Goal: Communication & Community: Answer question/provide support

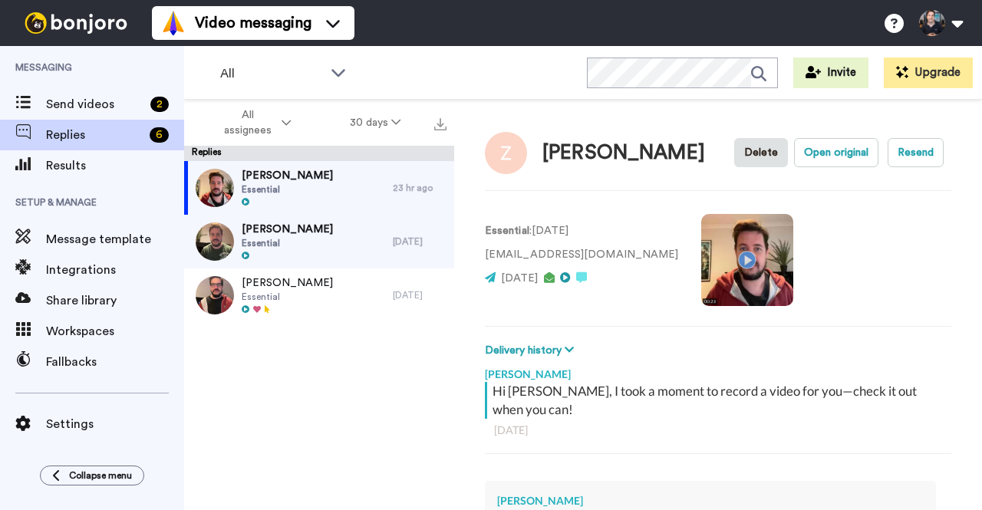
type textarea "Hi [PERSON_NAME]"
type textarea "x"
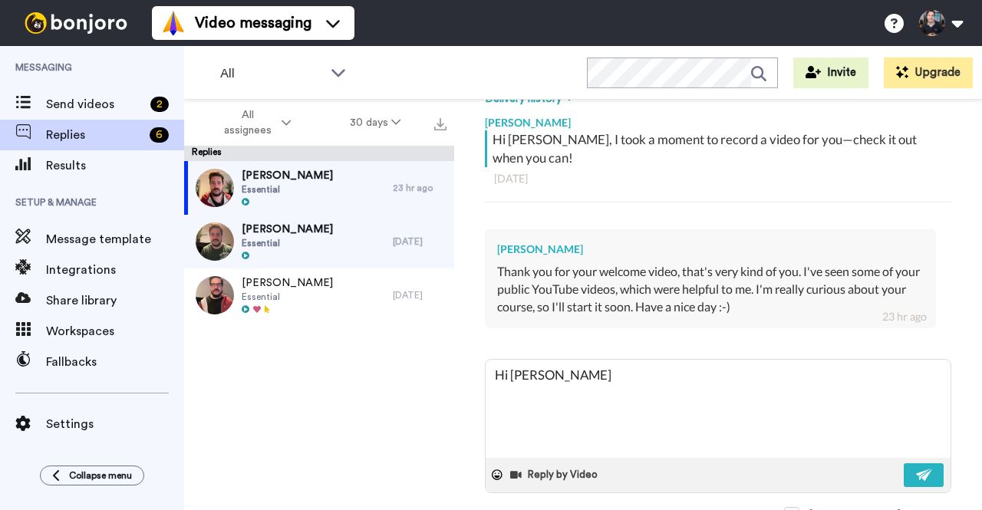
type textarea "Hi [PERSON_NAME],"
type textarea "x"
type textarea "Hi [PERSON_NAME],"
type textarea "x"
type textarea "Hi [PERSON_NAME], y"
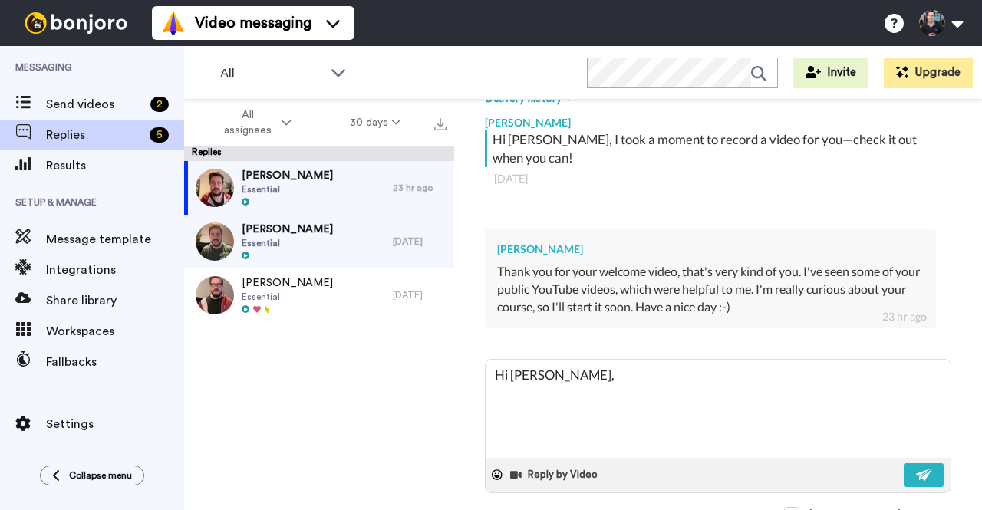
type textarea "x"
type textarea "Hi [PERSON_NAME], yo"
type textarea "x"
type textarea "Hi [PERSON_NAME], you"
type textarea "x"
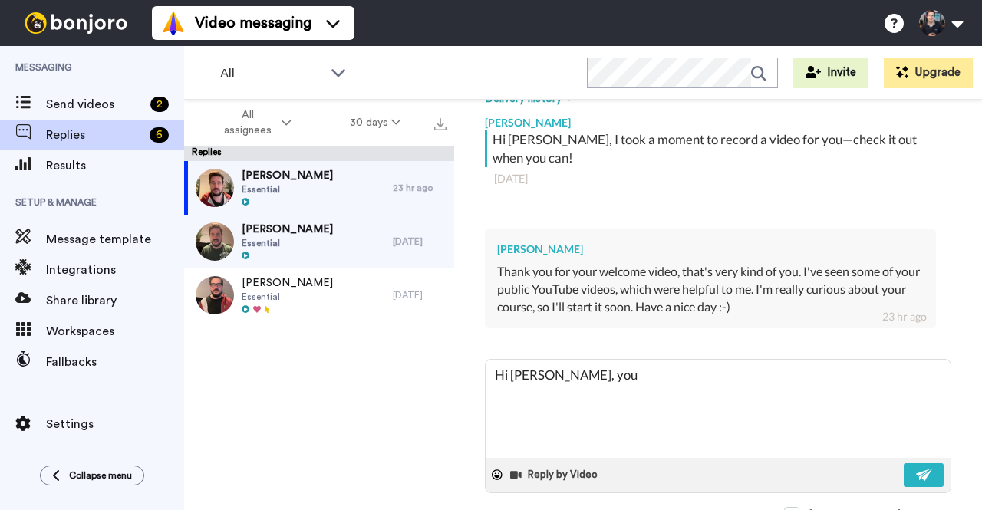
type textarea "Hi [PERSON_NAME], you"
type textarea "x"
type textarea "Hi [PERSON_NAME], you a"
type textarea "x"
type textarea "Hi [PERSON_NAME], you ar"
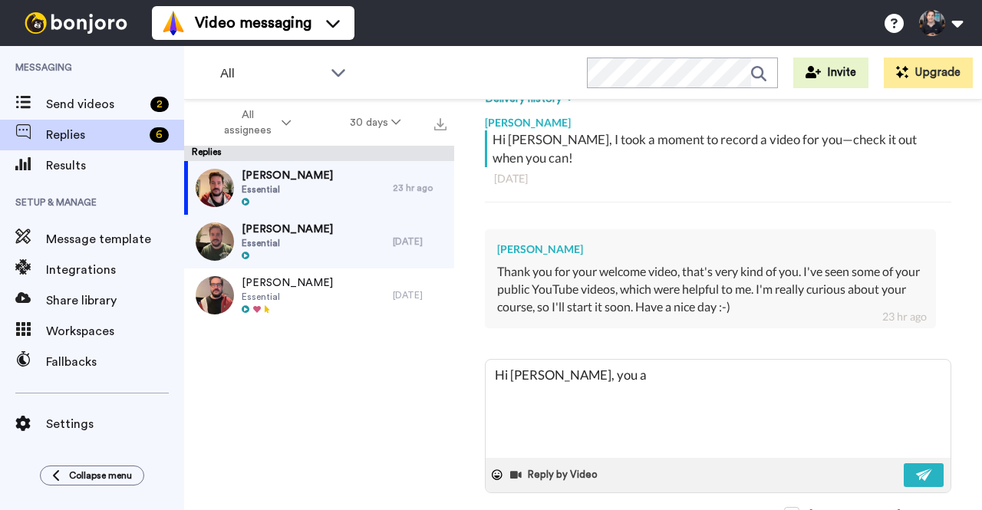
type textarea "x"
type textarea "Hi [PERSON_NAME], you are"
type textarea "x"
type textarea "Hi [PERSON_NAME], you are"
type textarea "x"
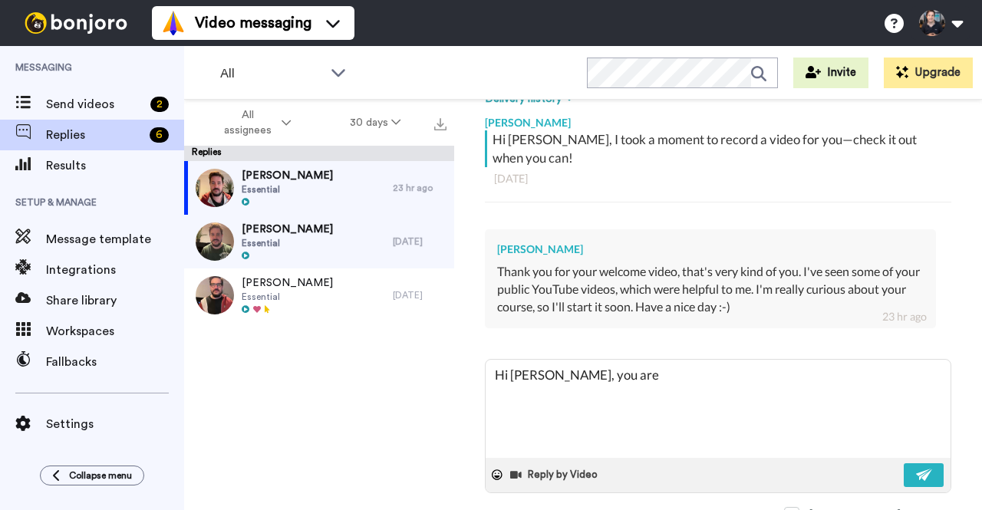
type textarea "Hi [PERSON_NAME], you are v"
type textarea "x"
type textarea "Hi [PERSON_NAME], you are ve"
type textarea "x"
type textarea "Hi [PERSON_NAME], you are ver"
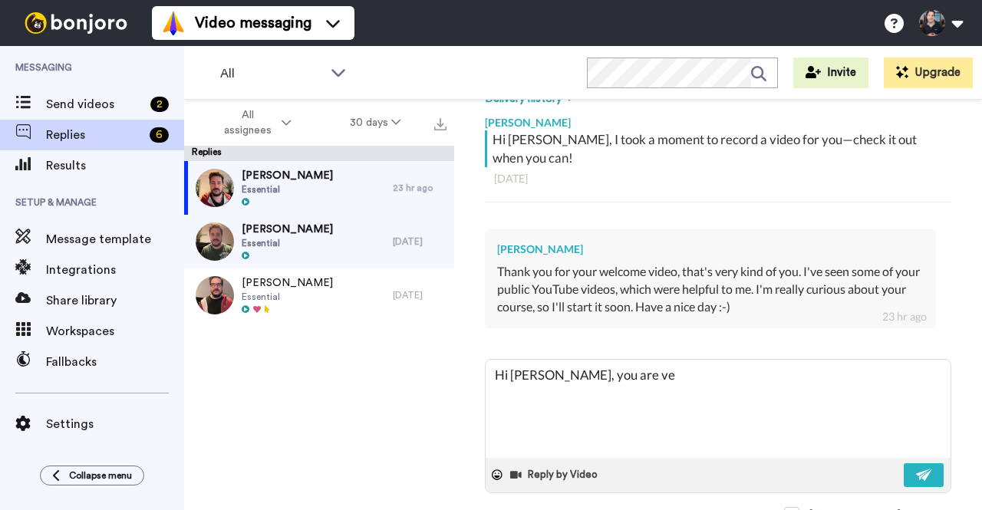
type textarea "x"
type textarea "Hi [PERSON_NAME], you are very"
type textarea "x"
type textarea "Hi [PERSON_NAME], you are very"
type textarea "x"
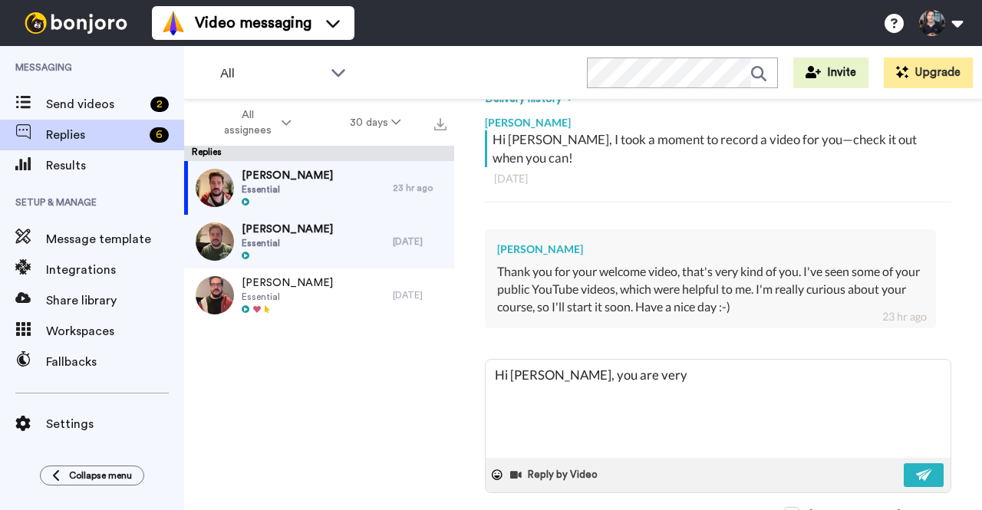
type textarea "Hi [PERSON_NAME], you are very w"
type textarea "x"
type textarea "Hi [PERSON_NAME], you are very we"
type textarea "x"
type textarea "Hi [PERSON_NAME], you are very wel"
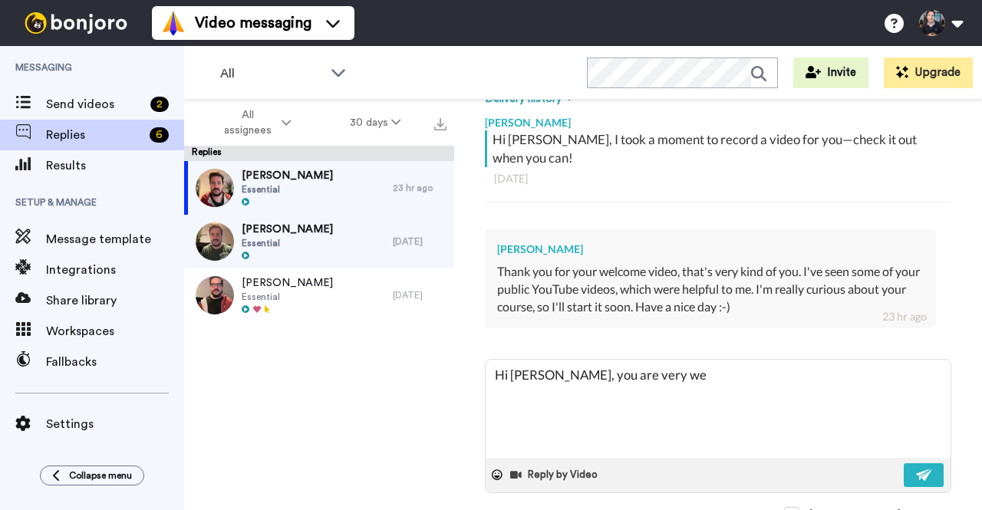
type textarea "x"
type textarea "Hi [PERSON_NAME], you are very welc"
type textarea "x"
type textarea "Hi [PERSON_NAME], you are very welco"
type textarea "x"
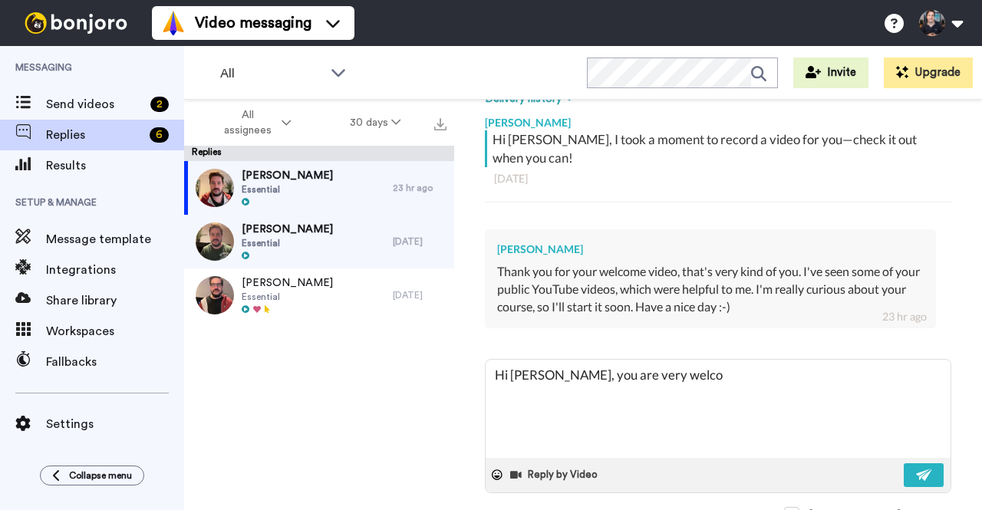
type textarea "Hi [PERSON_NAME], you are very welcoe"
type textarea "x"
type textarea "Hi [PERSON_NAME], you are very welcoe."
type textarea "x"
type textarea "Hi [PERSON_NAME], you are very welcoe"
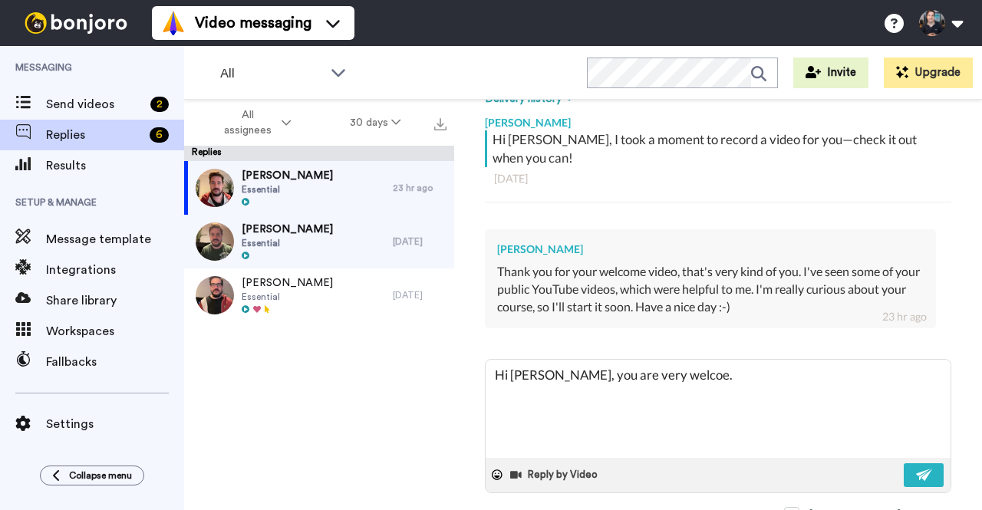
type textarea "x"
type textarea "Hi [PERSON_NAME], you are very welco"
type textarea "x"
type textarea "Hi [PERSON_NAME], you are very welcom"
type textarea "x"
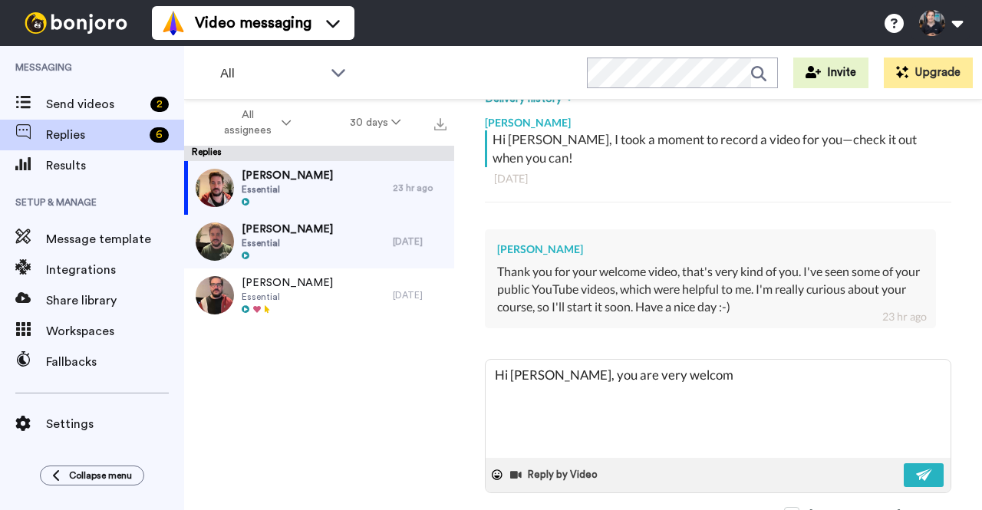
type textarea "Hi [PERSON_NAME], you are very welcome"
type textarea "x"
type textarea "Hi [PERSON_NAME], you are very welcome."
type textarea "x"
type textarea "Hi [PERSON_NAME], you are very welcome."
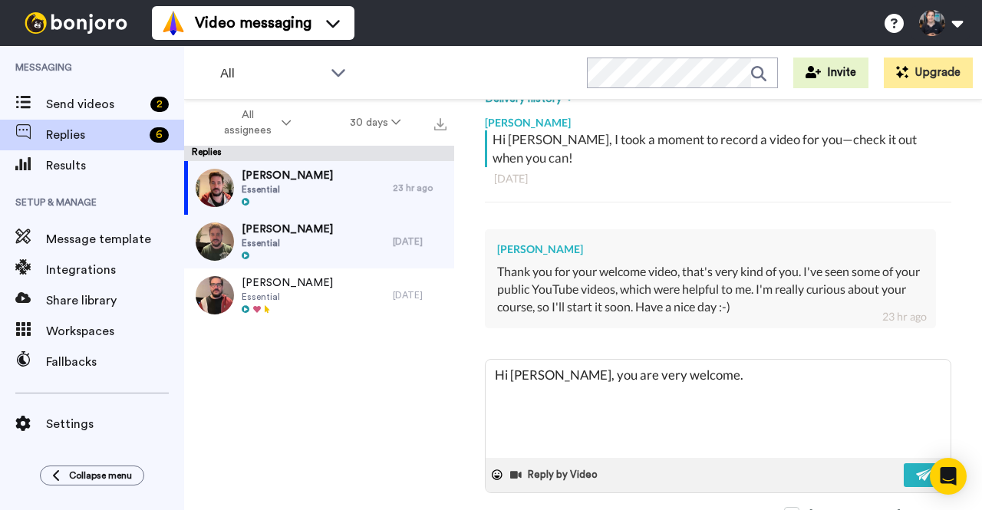
type textarea "x"
type textarea "Hi [PERSON_NAME], you are very welcome. P"
type textarea "x"
type textarea "Hi [PERSON_NAME], you are very welcome. Pl"
type textarea "x"
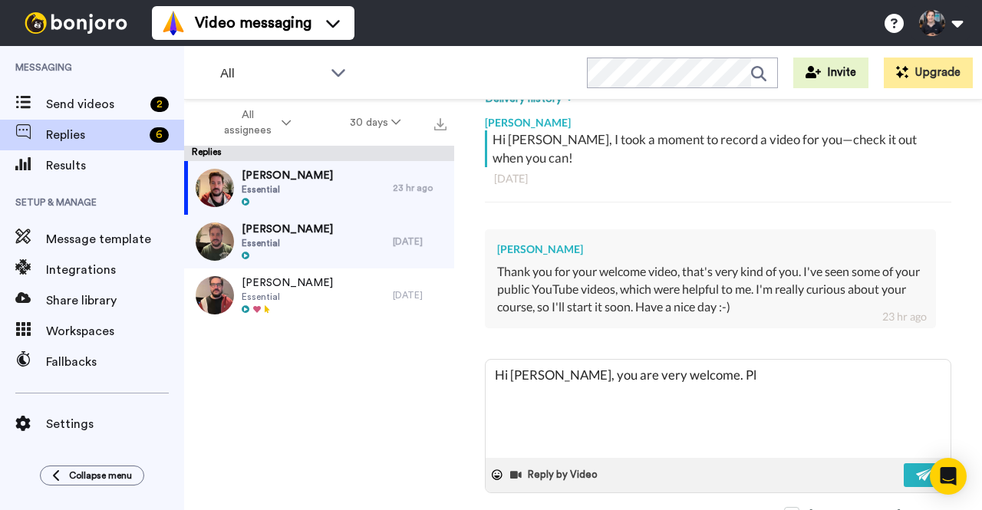
type textarea "Hi [PERSON_NAME], you are very welcome. Ple"
type textarea "x"
type textarea "Hi [PERSON_NAME], you are very welcome. [GEOGRAPHIC_DATA]"
type textarea "x"
type textarea "Hi [PERSON_NAME], you are very welcome. Pleas"
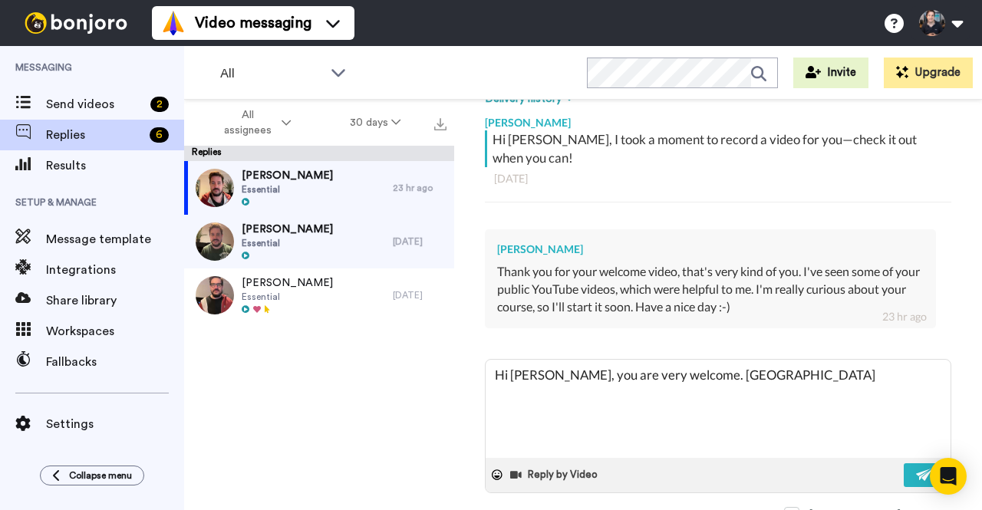
type textarea "x"
type textarea "Hi [PERSON_NAME], you are very welcome. Please"
type textarea "x"
type textarea "Hi [PERSON_NAME], you are very welcome. Please"
type textarea "x"
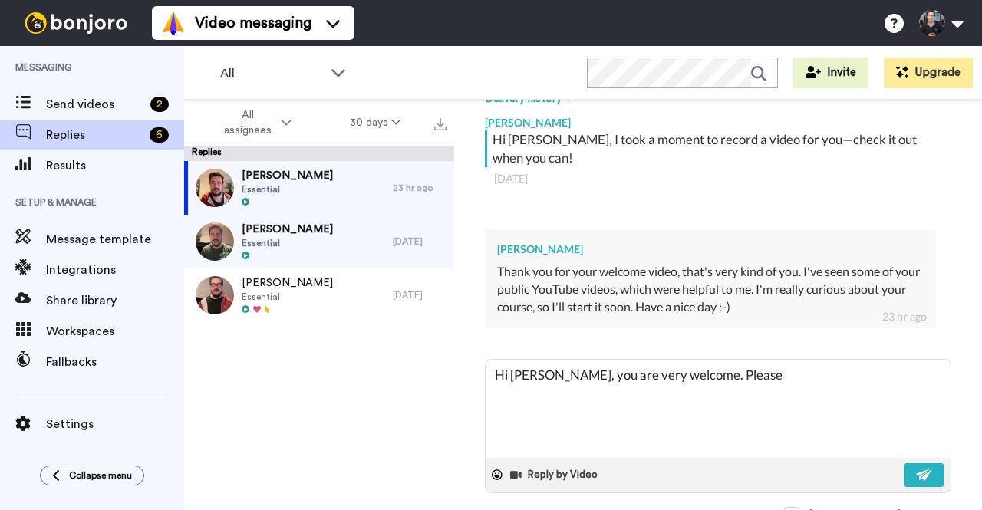
type textarea "Hi [PERSON_NAME], you are very welcome. Please r"
type textarea "x"
type textarea "Hi [PERSON_NAME], you are very welcome. Please re"
type textarea "x"
type textarea "Hi [PERSON_NAME], you are very welcome. Please rea"
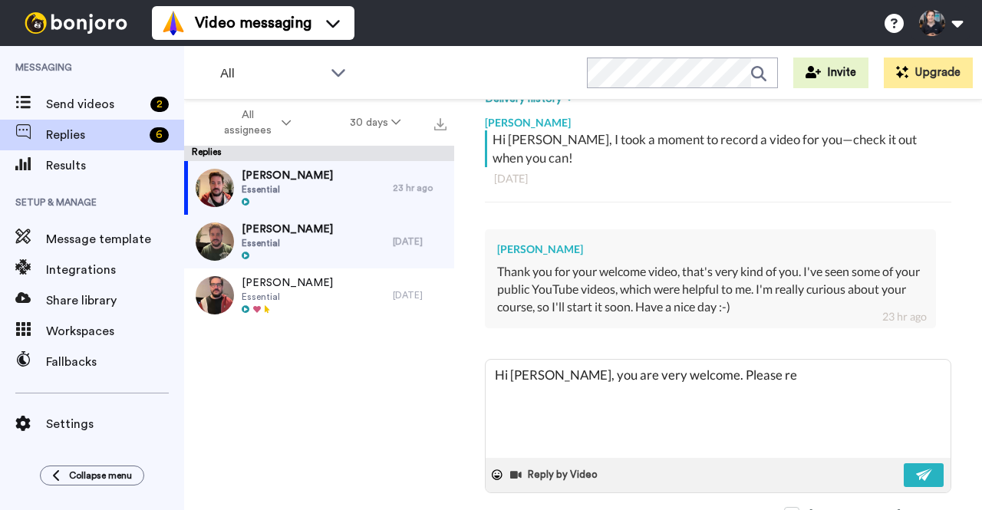
type textarea "x"
type textarea "Hi [PERSON_NAME], you are very welcome. Please reac"
type textarea "x"
type textarea "Hi [PERSON_NAME], you are very welcome. Please reach"
type textarea "x"
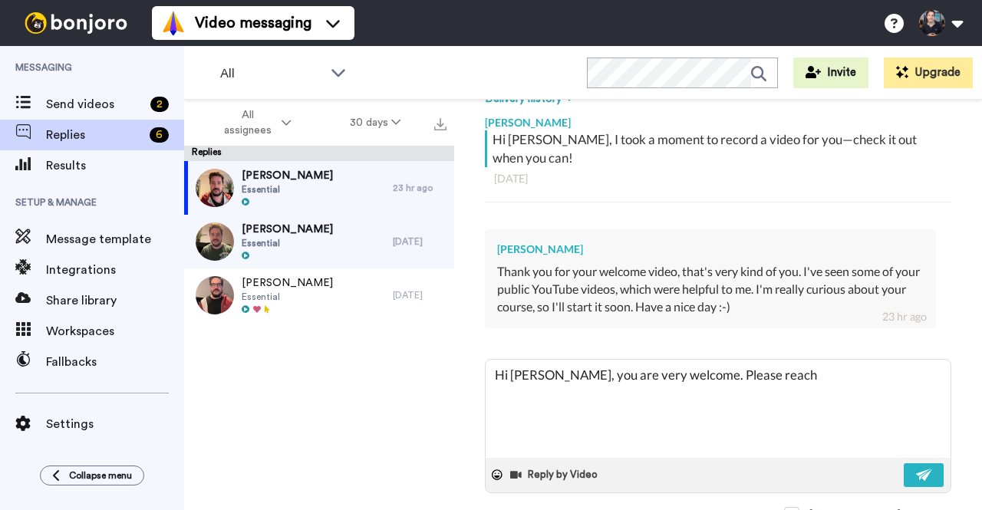
type textarea "Hi [PERSON_NAME], you are very welcome. Please reach"
type textarea "x"
type textarea "Hi [PERSON_NAME], you are very welcome. Please reach o"
type textarea "x"
type textarea "Hi [PERSON_NAME], you are very welcome. Please reach ou"
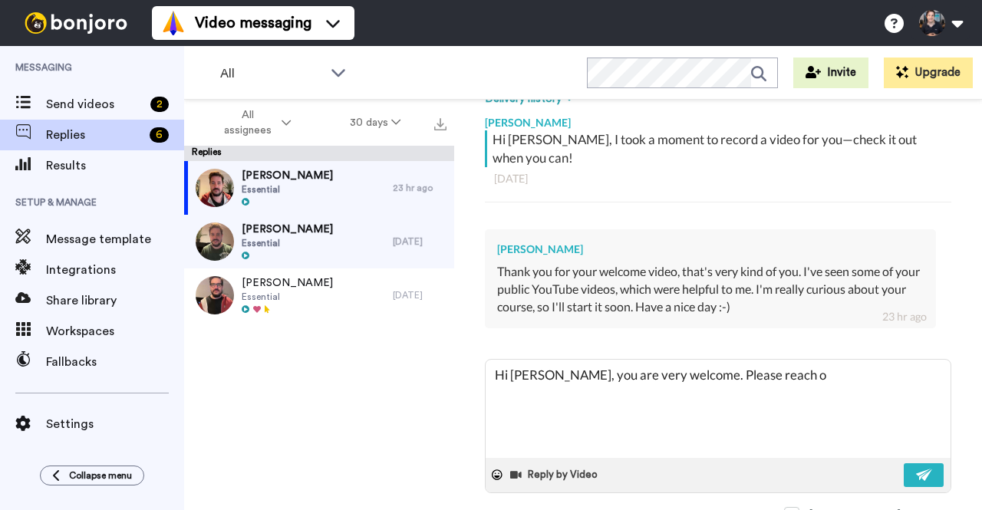
type textarea "x"
type textarea "Hi [PERSON_NAME], you are very welcome. Please reach out"
type textarea "x"
type textarea "Hi [PERSON_NAME], you are very welcome. Please reach out"
type textarea "x"
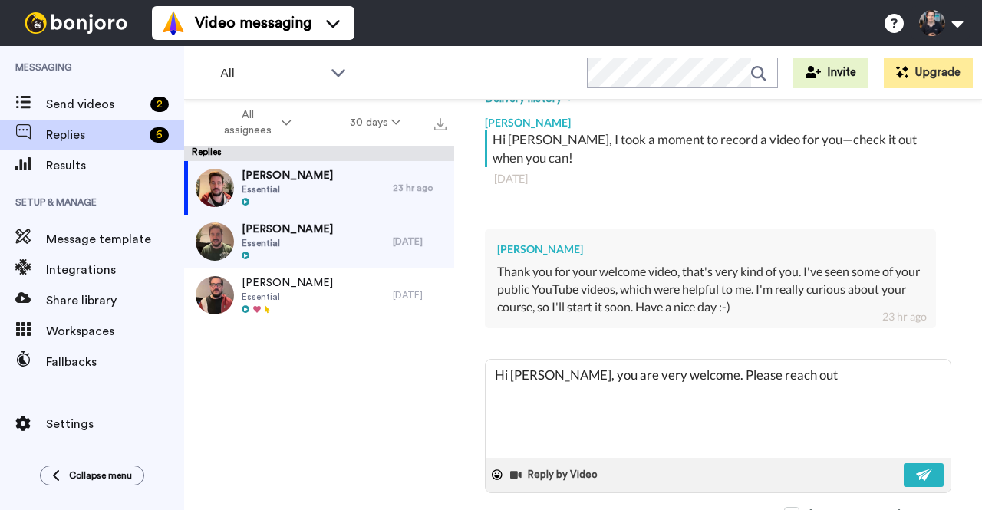
type textarea "Hi [PERSON_NAME], you are very welcome. Please reach out i"
type textarea "x"
type textarea "Hi [PERSON_NAME], you are very welcome. Please reach out if"
type textarea "x"
type textarea "Hi [PERSON_NAME], you are very welcome. Please reach out if"
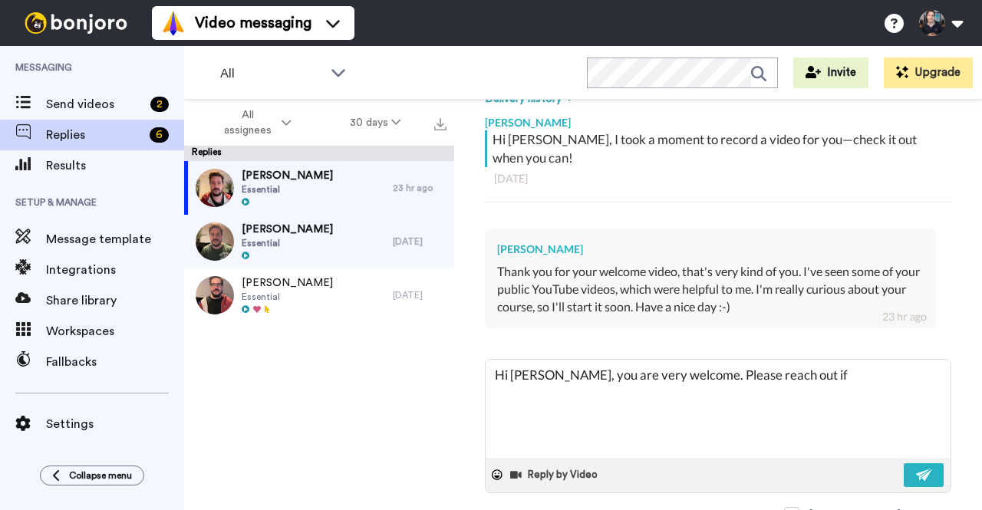
type textarea "x"
type textarea "Hi [PERSON_NAME], you are very welcome. Please reach out if y"
type textarea "x"
type textarea "Hi [PERSON_NAME], you are very welcome. Please reach out if yo"
type textarea "x"
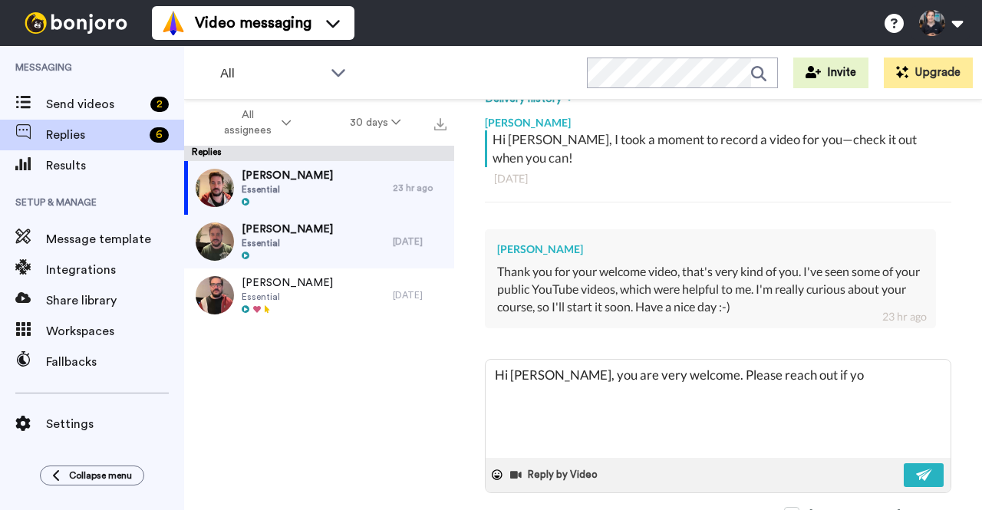
type textarea "Hi [PERSON_NAME], you are very welcome. Please reach out if you"
type textarea "x"
type textarea "Hi [PERSON_NAME], you are very welcome. Please reach out if you"
type textarea "x"
type textarea "Hi [PERSON_NAME], you are very welcome. Please reach out if you h"
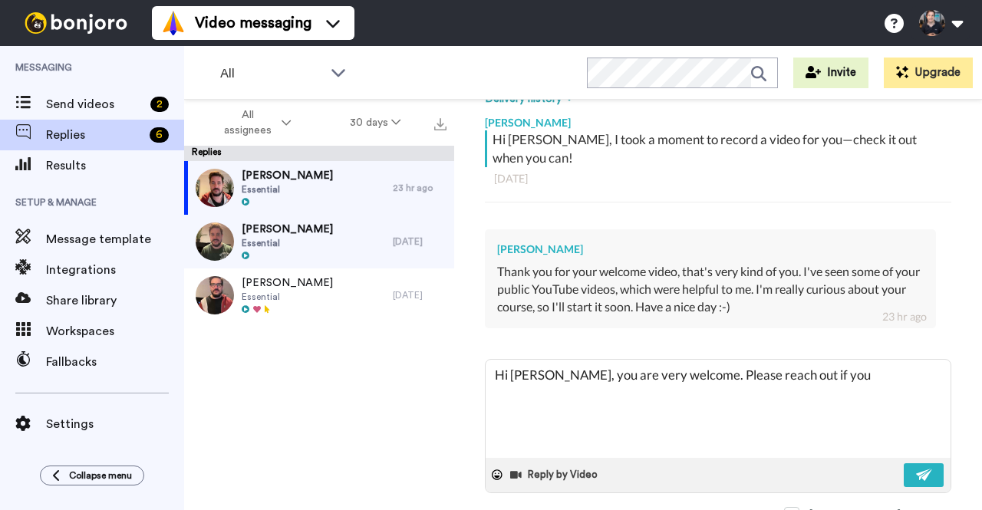
type textarea "x"
type textarea "Hi [PERSON_NAME], you are very welcome. Please reach out if you ha"
type textarea "x"
type textarea "Hi [PERSON_NAME], you are very welcome. Please reach out if you hav"
type textarea "x"
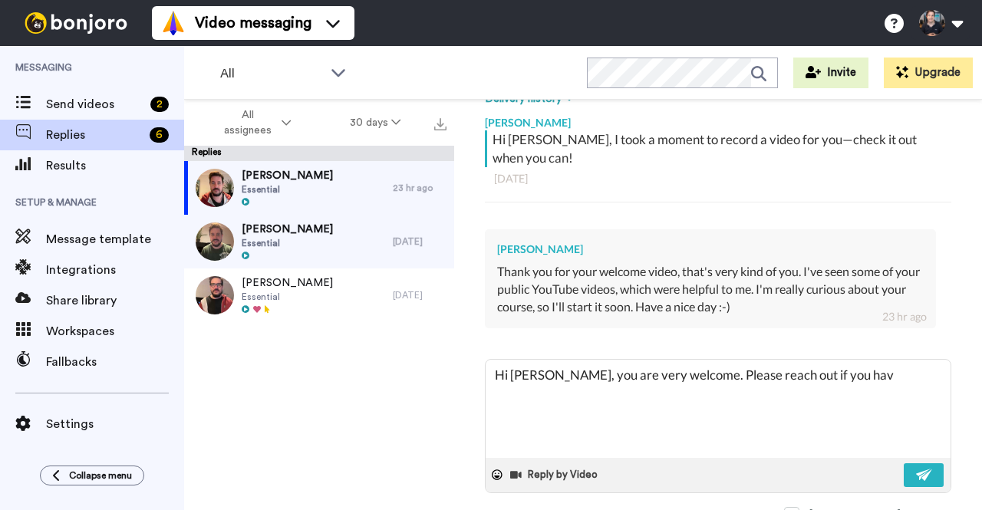
type textarea "Hi [PERSON_NAME], you are very welcome. Please reach out if you have"
type textarea "x"
type textarea "Hi [PERSON_NAME], you are very welcome. Please reach out if you have"
type textarea "x"
type textarea "Hi [PERSON_NAME], you are very welcome. Please reach out if you have a"
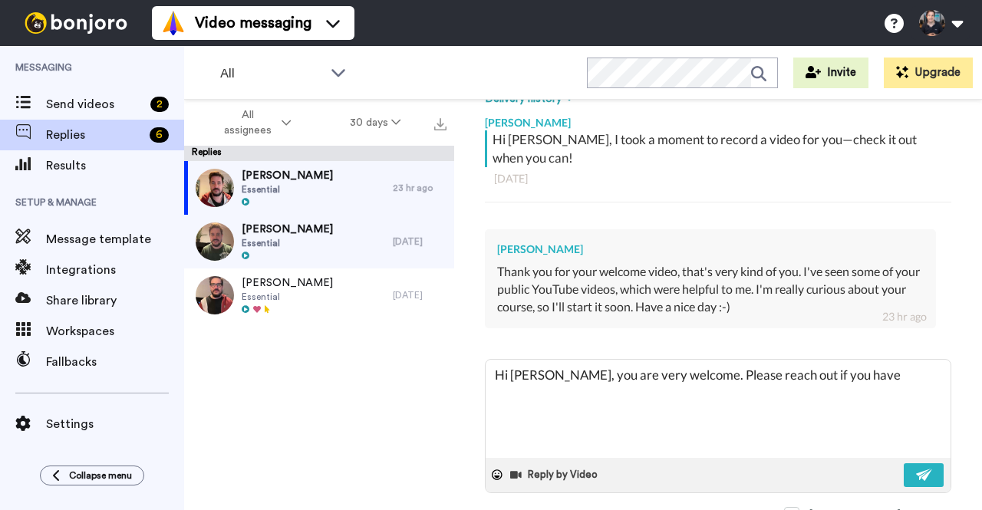
type textarea "x"
type textarea "Hi [PERSON_NAME], you are very welcome. Please reach out if you have an"
type textarea "x"
type textarea "Hi [PERSON_NAME], you are very welcome. Please reach out if you have any"
type textarea "x"
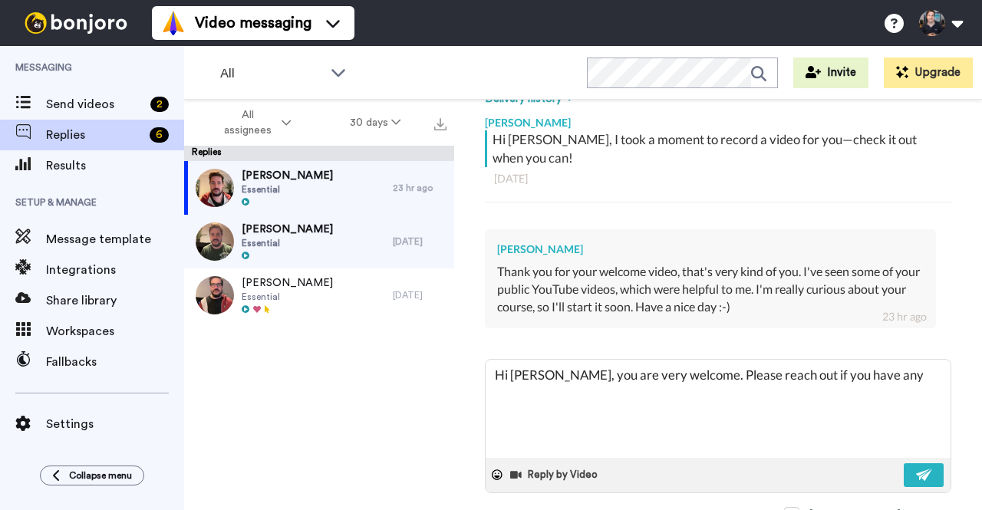
type textarea "Hi [PERSON_NAME], you are very welcome. Please reach out if you have any"
type textarea "x"
type textarea "Hi [PERSON_NAME], you are very welcome. Please reach out if you have any q"
type textarea "x"
type textarea "Hi [PERSON_NAME], you are very welcome. Please reach out if you have any qu"
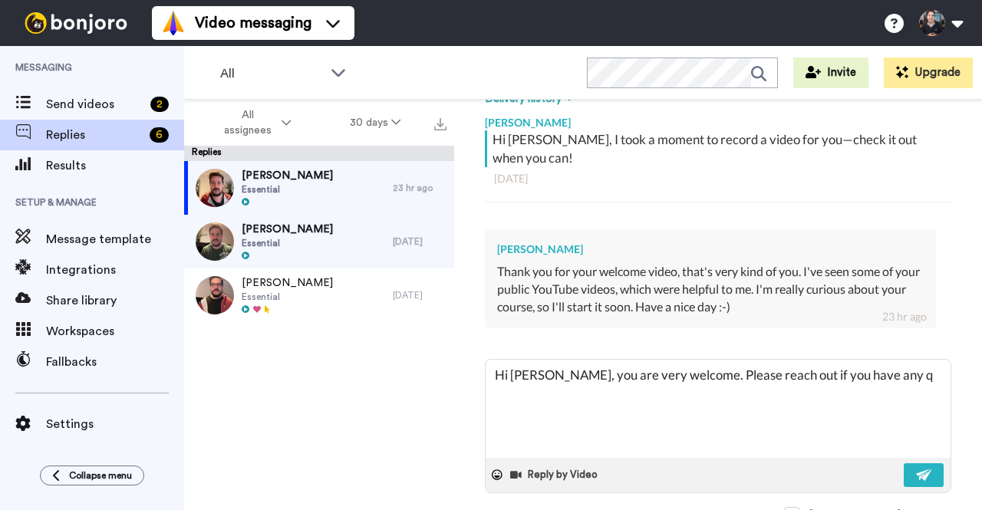
type textarea "x"
type textarea "Hi [PERSON_NAME], you are very welcome. Please reach out if you have any que"
type textarea "x"
type textarea "Hi [PERSON_NAME], you are very welcome. Please reach out if you have any ques"
type textarea "x"
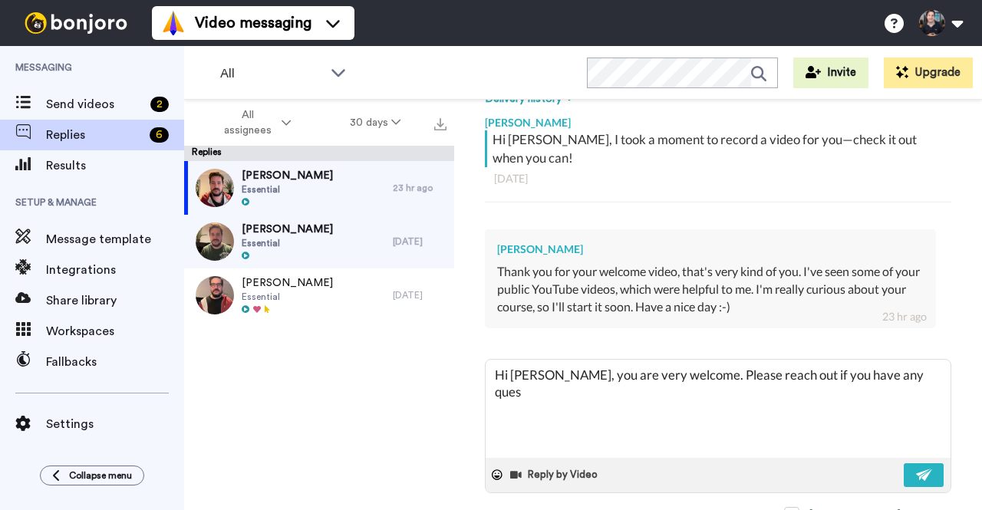
type textarea "Hi [PERSON_NAME], you are very welcome. Please reach out if you have any quest"
type textarea "x"
type textarea "Hi [PERSON_NAME], you are very welcome. Please reach out if you have any questi"
type textarea "x"
type textarea "Hi [PERSON_NAME], you are very welcome. Please reach out if you have any questio"
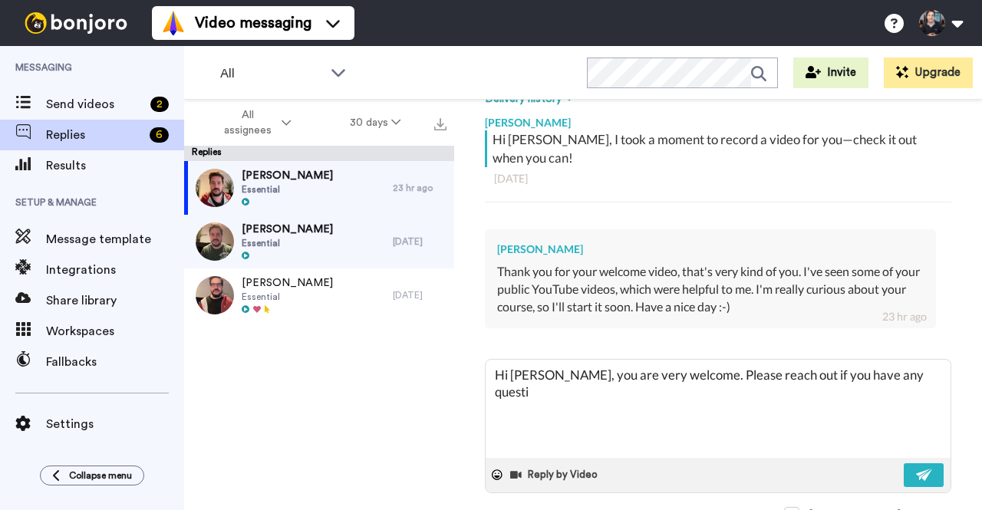
type textarea "x"
type textarea "Hi [PERSON_NAME], you are very welcome. Please reach out if you have any questi…"
type textarea "x"
type textarea "Hi [PERSON_NAME], you are very welcome. Please reach out if you have any questi…"
type textarea "x"
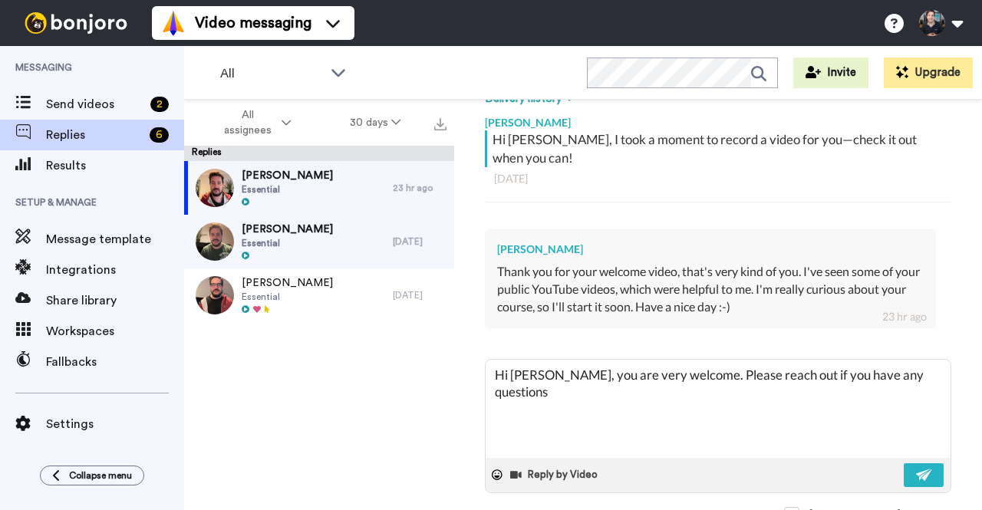
type textarea "Hi [PERSON_NAME], you are very welcome. Please reach out if you have any questi…"
type textarea "x"
type textarea "Hi [PERSON_NAME], you are very welcome. Please reach out if you have any questi…"
type textarea "x"
type textarea "Hi [PERSON_NAME], you are very welcome. Please reach out if you have any questi…"
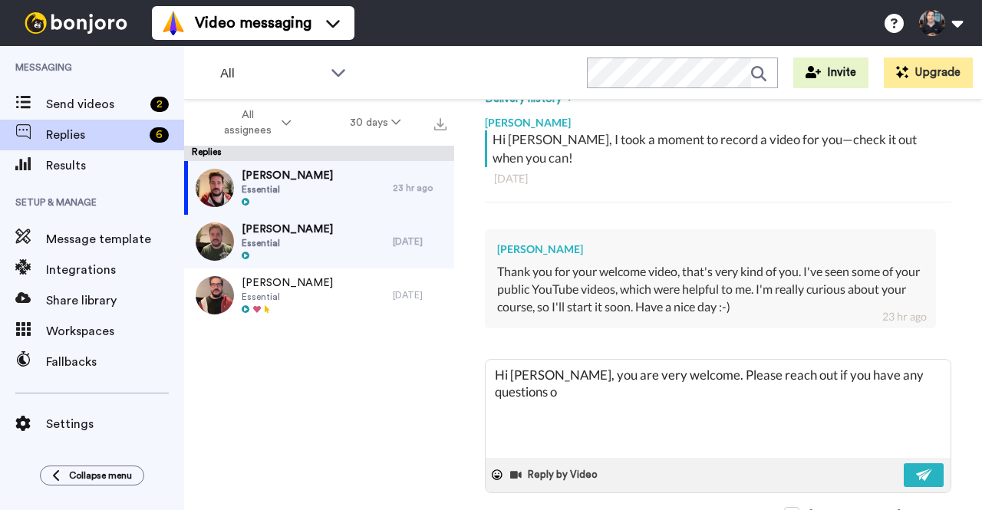
type textarea "x"
type textarea "Hi [PERSON_NAME], you are very welcome. Please reach out if you have any questi…"
type textarea "x"
type textarea "Hi [PERSON_NAME], you are very welcome. Please reach out if you have any questi…"
type textarea "x"
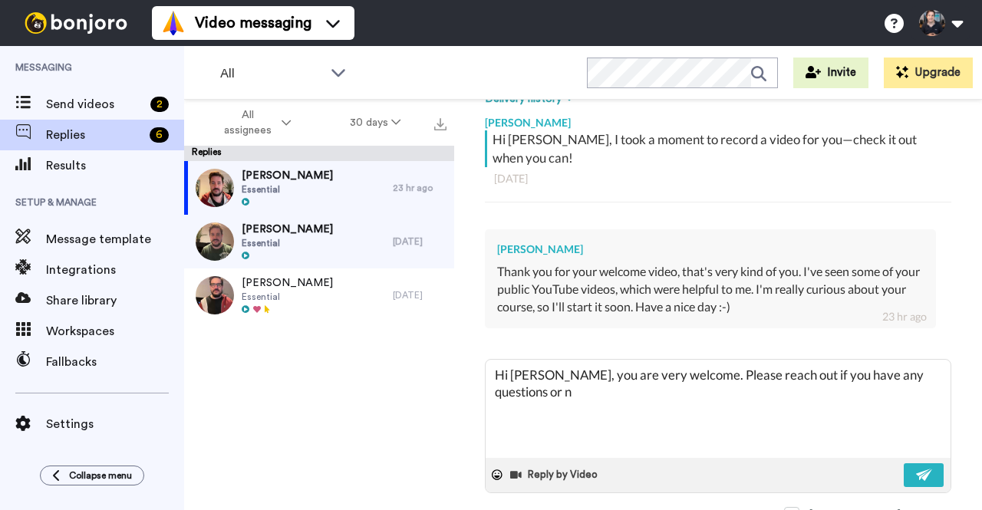
type textarea "Hi [PERSON_NAME], you are very welcome. Please reach out if you have any questi…"
type textarea "x"
type textarea "Hi [PERSON_NAME], you are very welcome. Please reach out if you have any questi…"
type textarea "x"
type textarea "Hi [PERSON_NAME], you are very welcome. Please reach out if you have any questi…"
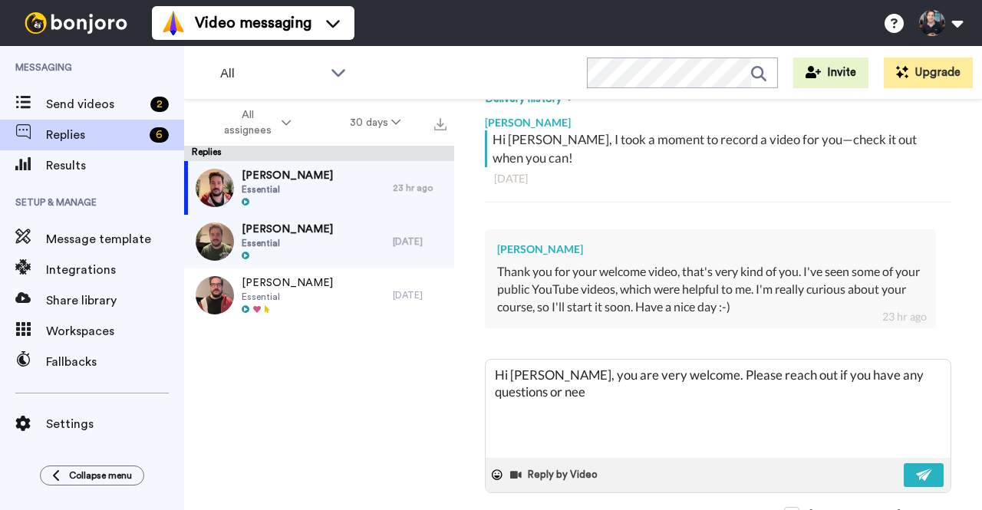
type textarea "x"
type textarea "Hi [PERSON_NAME], you are very welcome. Please reach out if you have any questi…"
type textarea "x"
type textarea "Hi [PERSON_NAME], you are very welcome. Please reach out if you have any questi…"
type textarea "x"
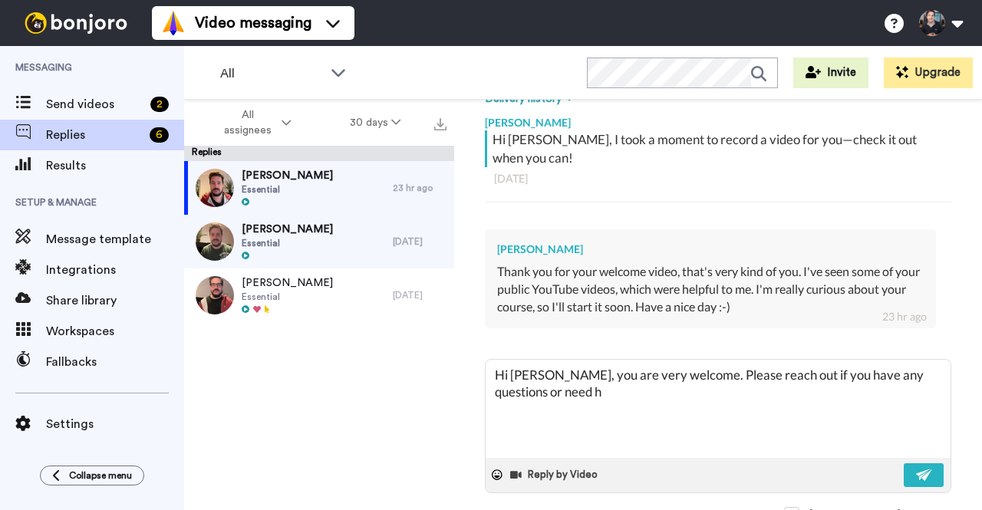
type textarea "Hi [PERSON_NAME], you are very welcome. Please reach out if you have any questi…"
type textarea "x"
type textarea "Hi [PERSON_NAME], you are very welcome. Please reach out if you have any questi…"
type textarea "x"
type textarea "Hi [PERSON_NAME], you are very welcome. Please reach out if you have any questi…"
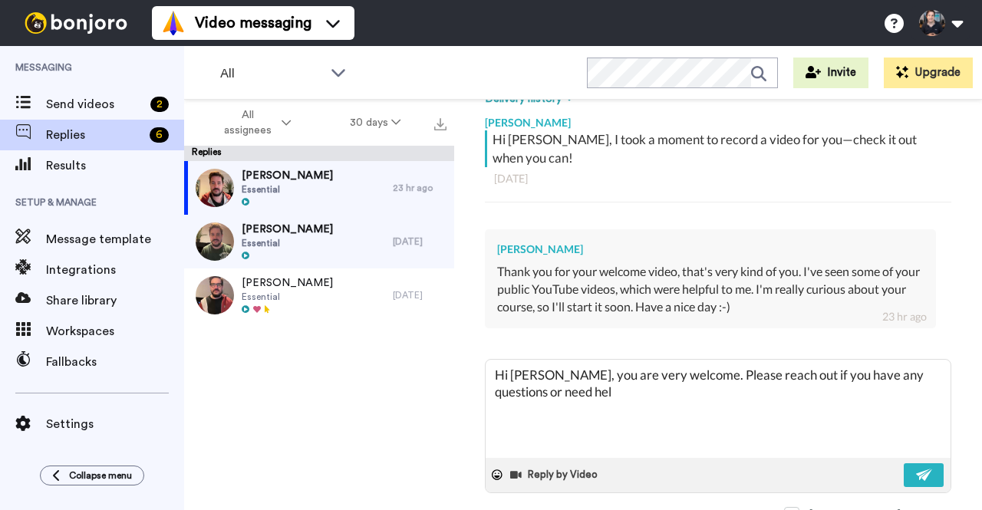
type textarea "x"
type textarea "Hi [PERSON_NAME], you are very welcome. Please reach out if you have any questi…"
type textarea "x"
type textarea "Hi [PERSON_NAME], you are very welcome. Please reach out if you have any questi…"
type textarea "x"
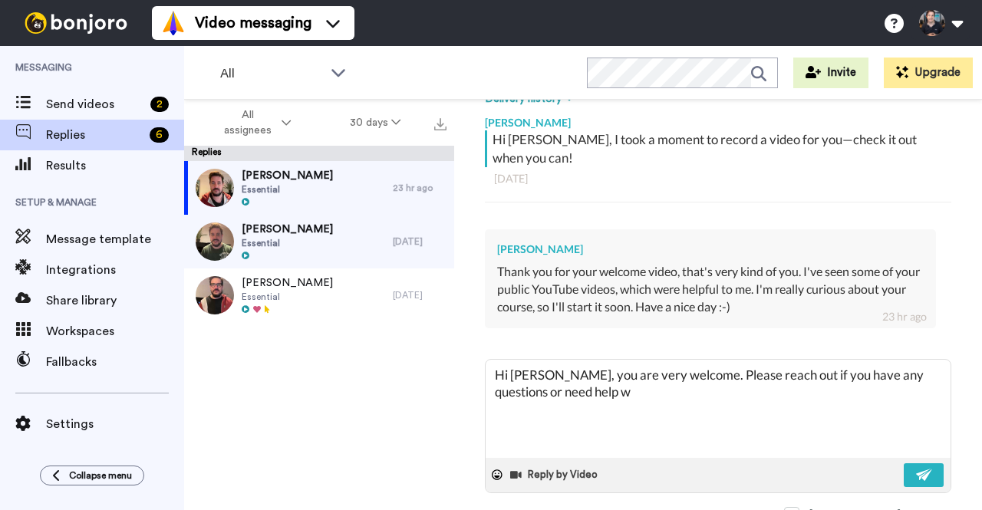
type textarea "Hi [PERSON_NAME], you are very welcome. Please reach out if you have any questi…"
type textarea "x"
type textarea "Hi [PERSON_NAME], you are very welcome. Please reach out if you have any questi…"
type textarea "x"
type textarea "Hi [PERSON_NAME], you are very welcome. Please reach out if you have any questi…"
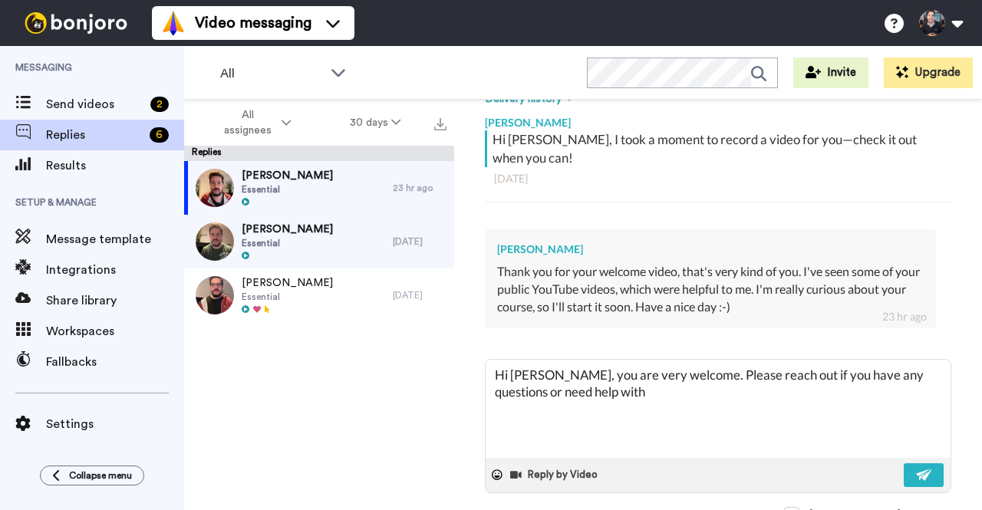
type textarea "x"
type textarea "Hi [PERSON_NAME], you are very welcome. Please reach out if you have any questi…"
type textarea "x"
type textarea "Hi [PERSON_NAME], you are very welcome. Please reach out if you have any questi…"
type textarea "x"
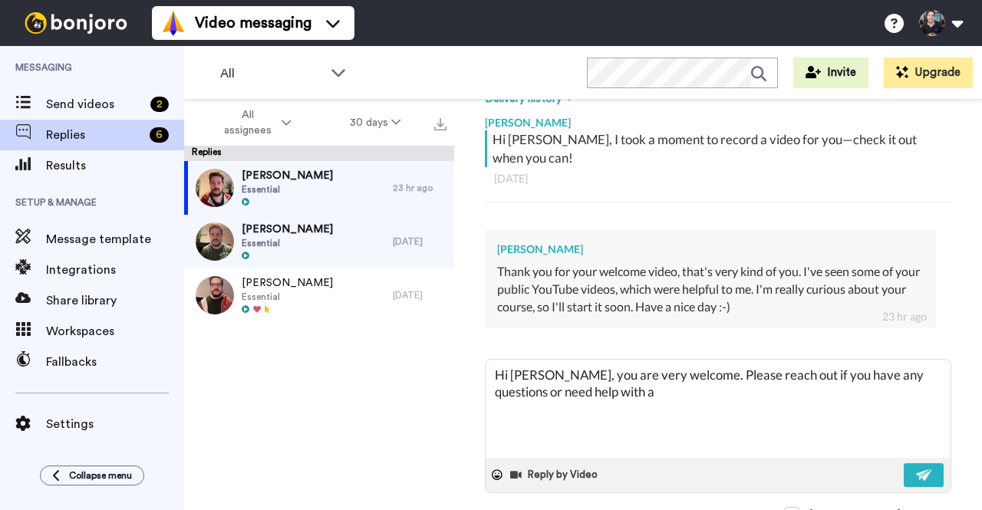
type textarea "Hi [PERSON_NAME], you are very welcome. Please reach out if you have any questi…"
type textarea "x"
type textarea "Hi [PERSON_NAME], you are very welcome. Please reach out if you have any questi…"
type textarea "x"
type textarea "Hi [PERSON_NAME], you are very welcome. Please reach out if you have any questi…"
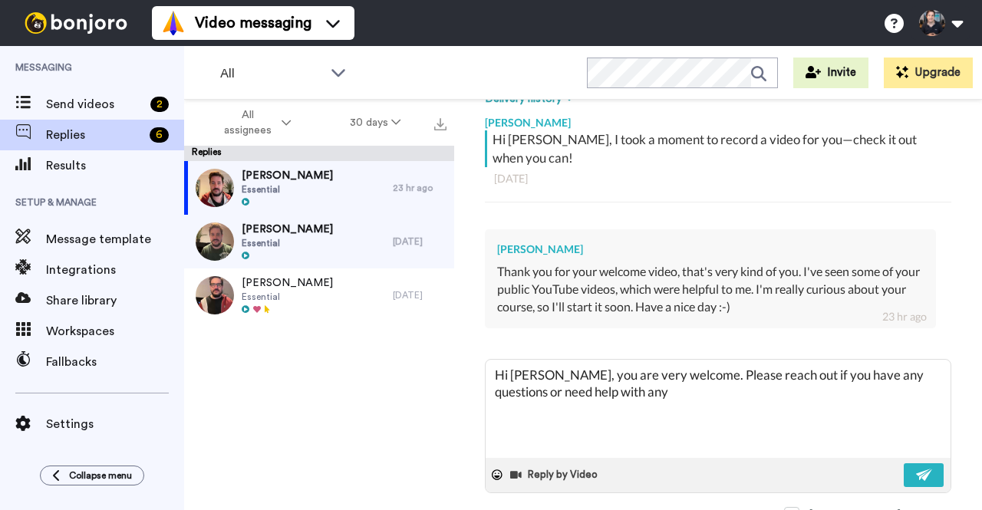
type textarea "x"
type textarea "Hi [PERSON_NAME], you are very welcome. Please reach out if you have any questi…"
type textarea "x"
type textarea "Hi [PERSON_NAME], you are very welcome. Please reach out if you have any questi…"
type textarea "x"
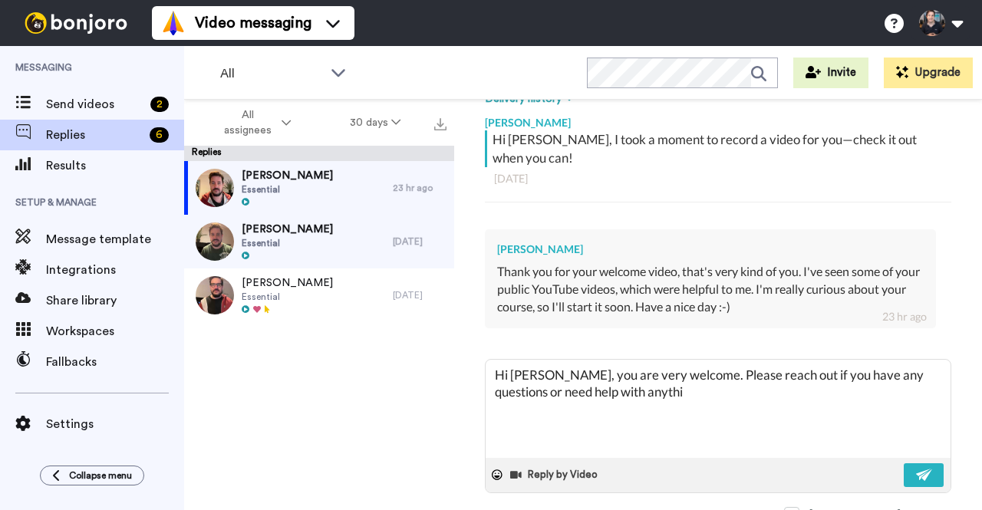
type textarea "Hi [PERSON_NAME], you are very welcome. Please reach out if you have any questi…"
type textarea "x"
type textarea "Hi [PERSON_NAME], you are very welcome. Please reach out if you have any questi…"
type textarea "x"
type textarea "Hi [PERSON_NAME], you are very welcome. Please reach out if you have any questi…"
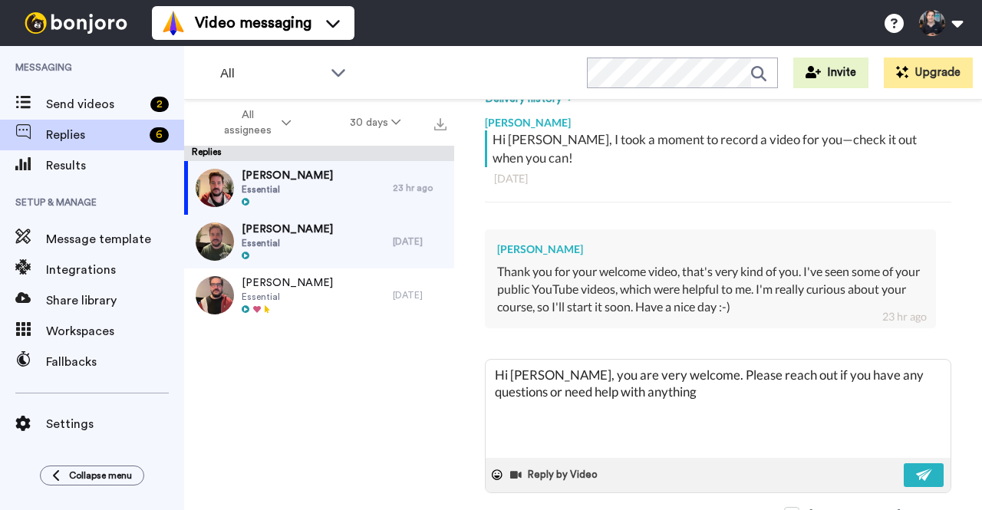
type textarea "x"
type textarea "Hi [PERSON_NAME], you are very welcome. Please reach out if you have any questi…"
type textarea "x"
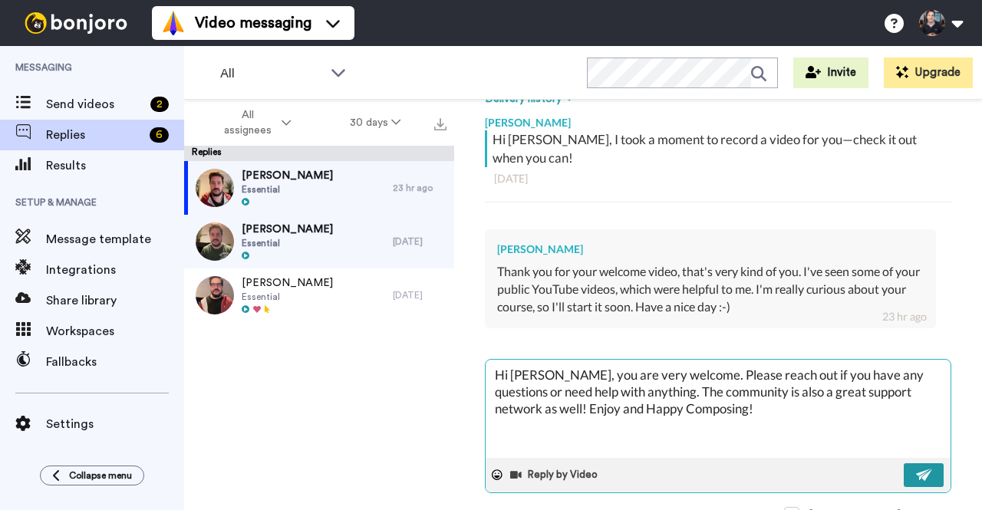
click at [917, 463] on button at bounding box center [924, 475] width 40 height 24
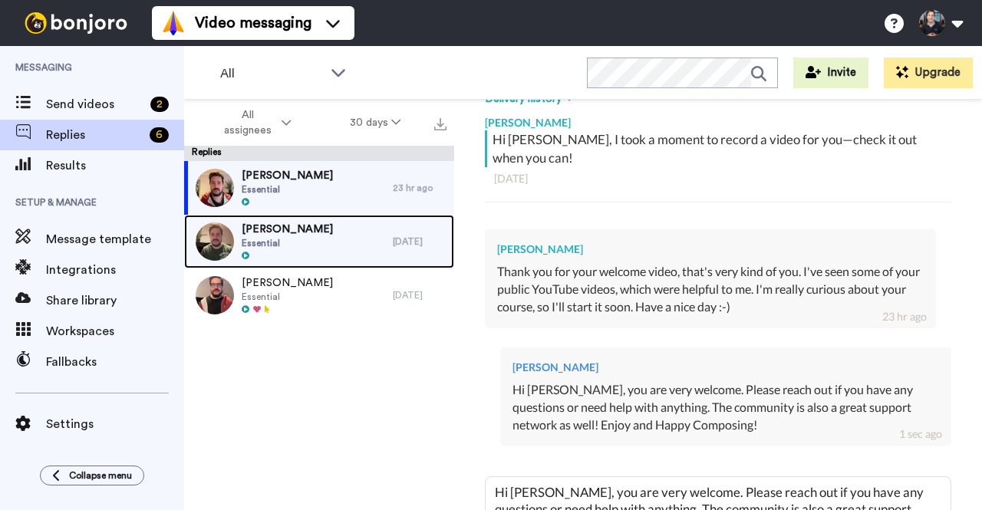
click at [284, 246] on div "Simon Essential" at bounding box center [288, 242] width 209 height 54
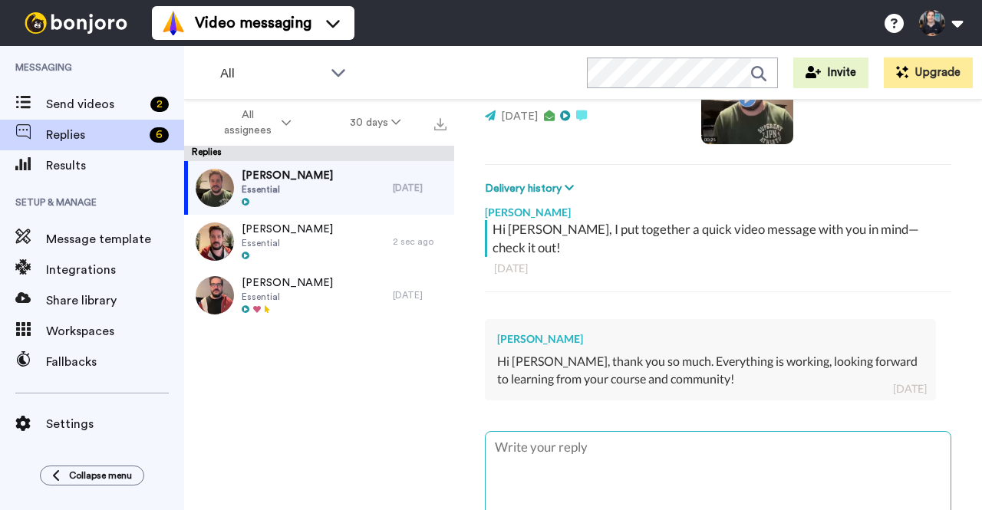
scroll to position [235, 0]
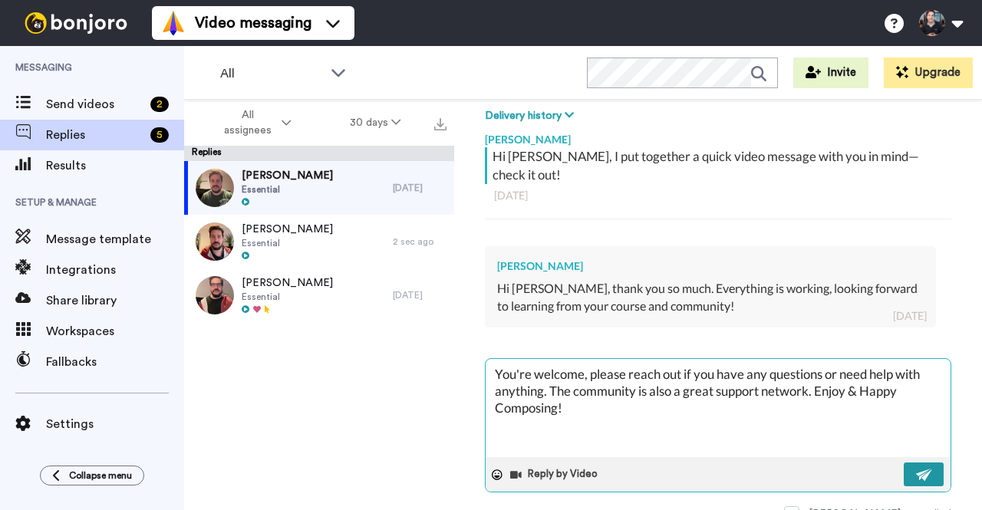
click at [904, 463] on button at bounding box center [924, 475] width 40 height 24
